Goal: Task Accomplishment & Management: Manage account settings

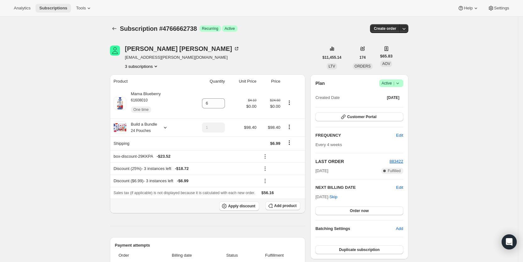
scroll to position [149, 0]
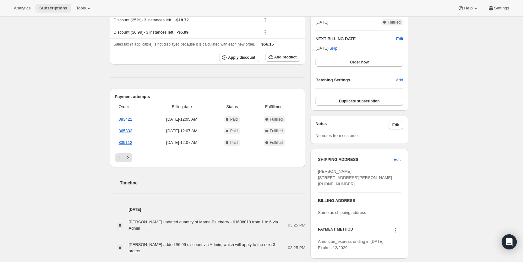
click at [57, 7] on span "Subscriptions" at bounding box center [53, 8] width 28 height 5
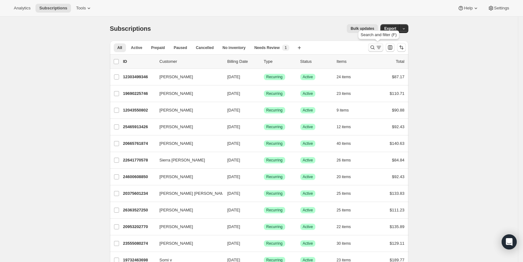
click at [381, 48] on icon "Search and filter results" at bounding box center [379, 47] width 6 height 6
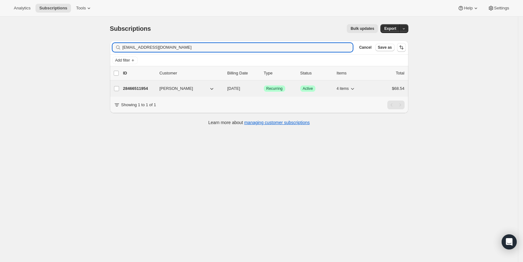
type input "aroncater1128@gmail.com"
click at [240, 89] on span "09/09/2025" at bounding box center [233, 88] width 13 height 5
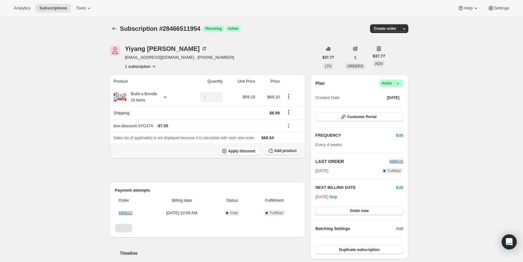
click at [285, 149] on span "Add product" at bounding box center [285, 150] width 22 height 5
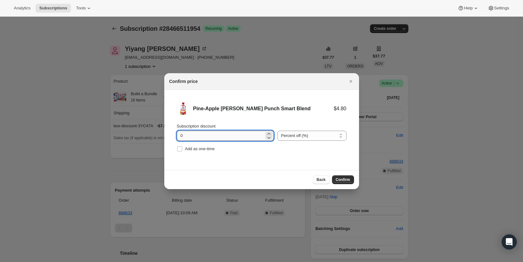
drag, startPoint x: 176, startPoint y: 134, endPoint x: 192, endPoint y: 136, distance: 16.2
click at [192, 136] on li "Pine-Apple Berry Punch Smart Blend $4.80 Subscription discount 0 Percent off (%…" at bounding box center [261, 128] width 195 height 76
type input "100"
click at [179, 149] on input "Add as one-time" at bounding box center [179, 148] width 5 height 5
checkbox input "true"
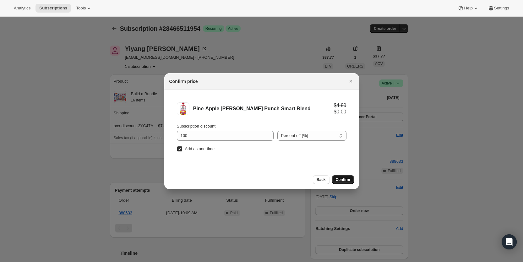
click at [347, 180] on span "Confirm" at bounding box center [343, 179] width 14 height 5
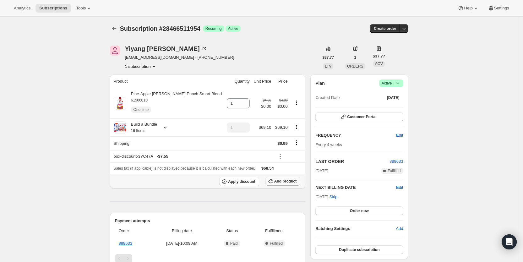
click at [289, 180] on span "Add product" at bounding box center [285, 181] width 22 height 5
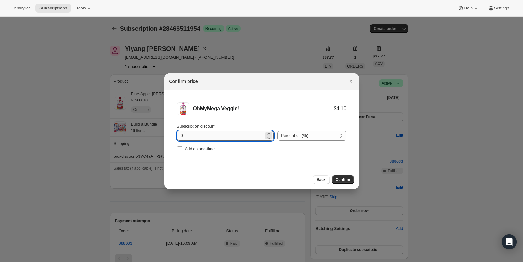
drag, startPoint x: 181, startPoint y: 138, endPoint x: 186, endPoint y: 137, distance: 5.1
click at [186, 137] on input "0" at bounding box center [220, 136] width 87 height 10
type input "100"
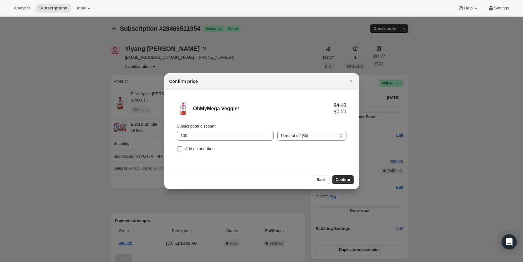
click at [180, 147] on input "Add as one-time" at bounding box center [179, 148] width 5 height 5
checkbox input "true"
click at [346, 179] on span "Confirm" at bounding box center [343, 179] width 14 height 5
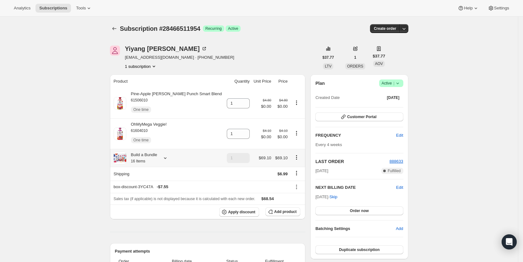
click at [167, 157] on icon at bounding box center [165, 158] width 6 height 6
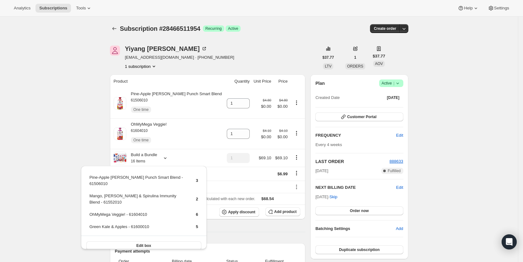
click at [80, 39] on div "Subscription #28466511954. This page is ready Subscription #28466511954 Success…" at bounding box center [259, 246] width 518 height 459
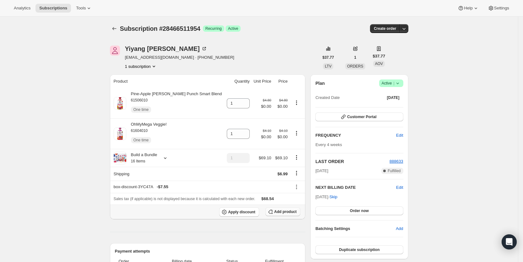
click at [288, 210] on span "Add product" at bounding box center [285, 211] width 22 height 5
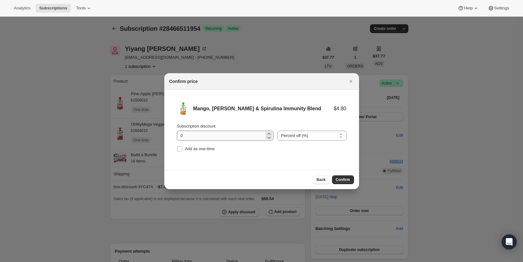
click at [175, 134] on li "Mango, Banana & Spirulina Immunity Blend $4.80 Subscription discount 0 Percent …" at bounding box center [261, 128] width 195 height 76
drag, startPoint x: 178, startPoint y: 134, endPoint x: 194, endPoint y: 136, distance: 15.8
click at [194, 136] on input "0" at bounding box center [220, 136] width 87 height 10
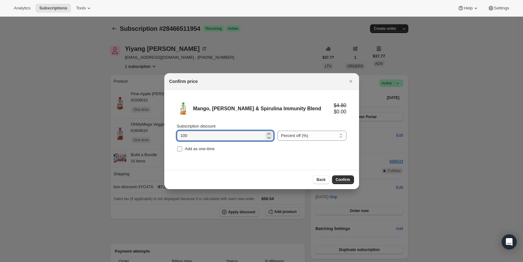
type input "100"
click at [192, 149] on span "Add as one-time" at bounding box center [200, 148] width 30 height 5
click at [182, 149] on input "Add as one-time" at bounding box center [179, 148] width 5 height 5
checkbox input "true"
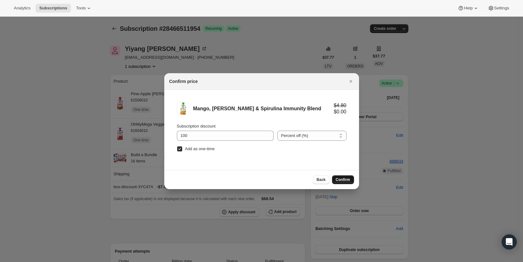
click at [342, 178] on span "Confirm" at bounding box center [343, 179] width 14 height 5
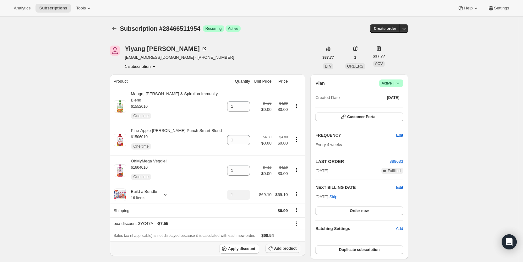
click at [284, 246] on span "Add product" at bounding box center [285, 248] width 22 height 5
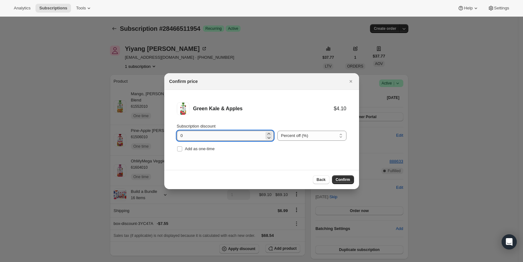
drag, startPoint x: 177, startPoint y: 137, endPoint x: 184, endPoint y: 135, distance: 7.3
click at [184, 135] on input "0" at bounding box center [220, 136] width 87 height 10
type input "100"
click at [179, 149] on input "Add as one-time" at bounding box center [179, 148] width 5 height 5
checkbox input "true"
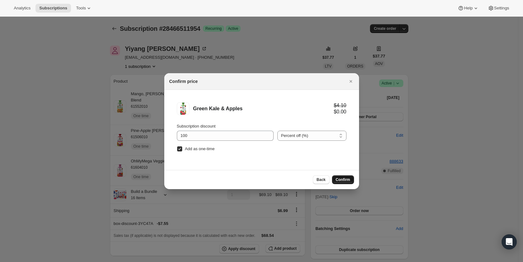
click at [341, 179] on span "Confirm" at bounding box center [343, 179] width 14 height 5
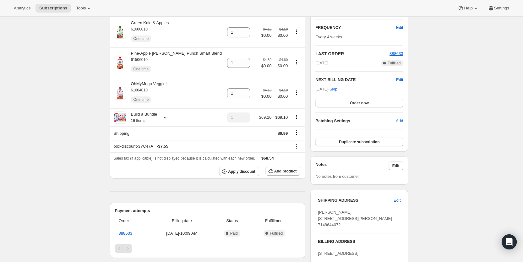
scroll to position [123, 0]
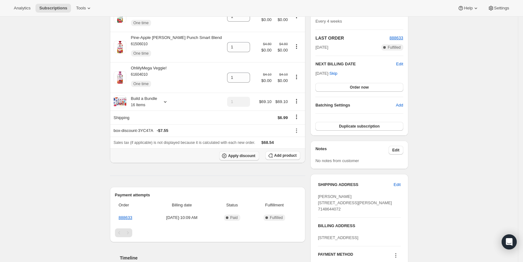
click at [250, 153] on button "Apply discount" at bounding box center [239, 155] width 40 height 9
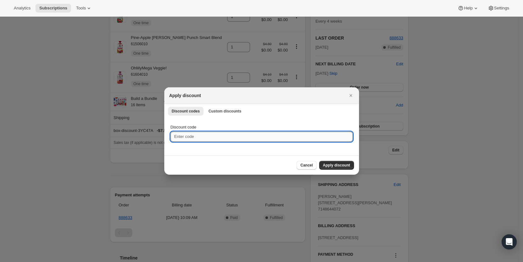
click at [212, 139] on input "Discount code" at bounding box center [262, 137] width 182 height 10
type input "cr_20"
click at [331, 166] on span "Apply discount" at bounding box center [336, 165] width 27 height 5
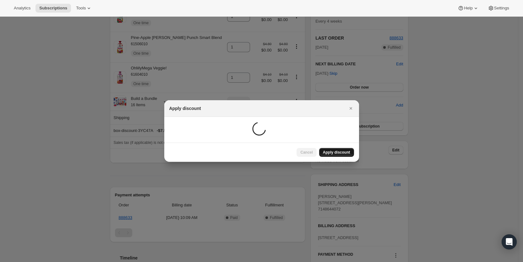
scroll to position [22, 0]
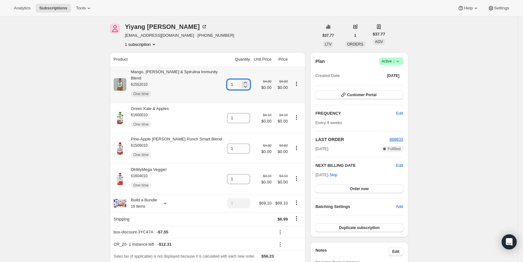
drag, startPoint x: 229, startPoint y: 82, endPoint x: 234, endPoint y: 82, distance: 5.0
click at [234, 82] on input "1" at bounding box center [234, 84] width 14 height 10
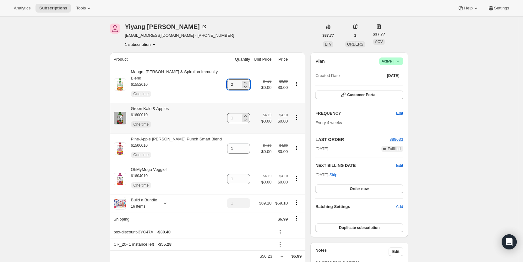
type input "2"
drag, startPoint x: 227, startPoint y: 115, endPoint x: 233, endPoint y: 113, distance: 5.5
click at [233, 113] on input "1" at bounding box center [234, 118] width 14 height 10
type input "2"
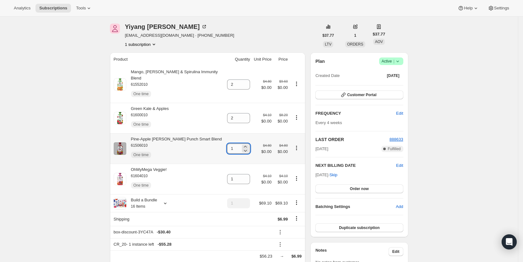
drag, startPoint x: 228, startPoint y: 142, endPoint x: 236, endPoint y: 143, distance: 7.9
click at [235, 144] on input "1" at bounding box center [234, 149] width 14 height 10
type input "2"
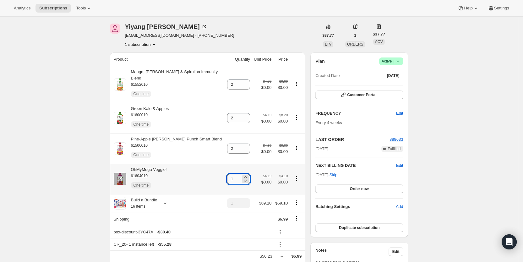
drag, startPoint x: 229, startPoint y: 175, endPoint x: 237, endPoint y: 172, distance: 9.2
click at [237, 174] on input "1" at bounding box center [234, 179] width 14 height 10
type input "2"
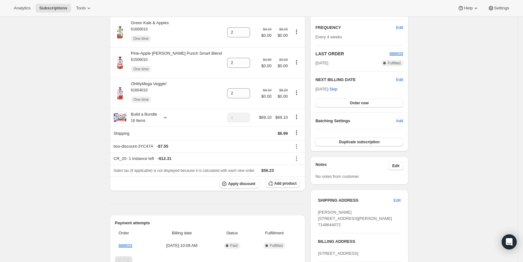
scroll to position [110, 0]
